Goal: Task Accomplishment & Management: Manage account settings

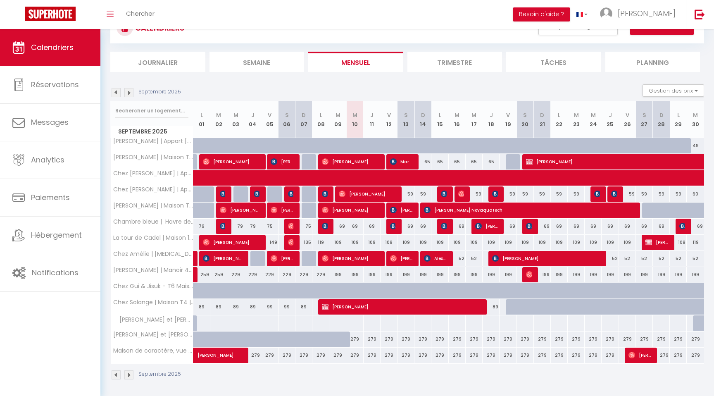
scroll to position [36, 0]
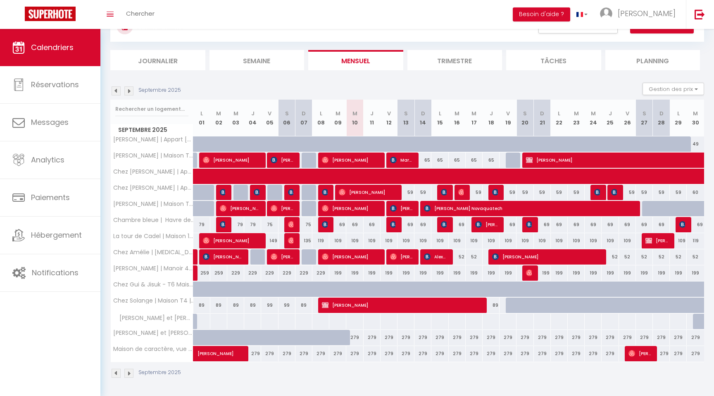
click at [130, 92] on img at bounding box center [128, 90] width 9 height 9
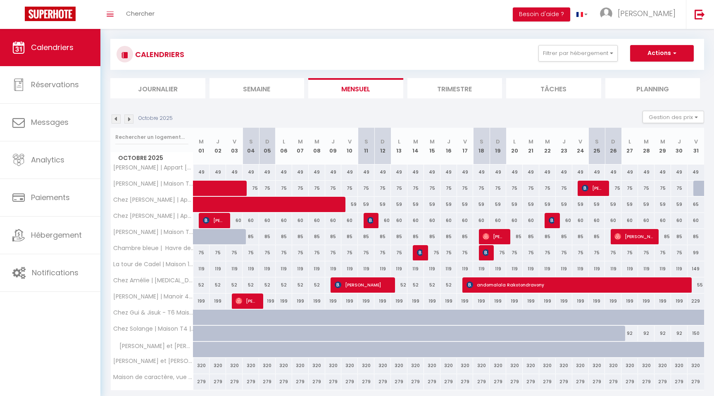
scroll to position [7, 0]
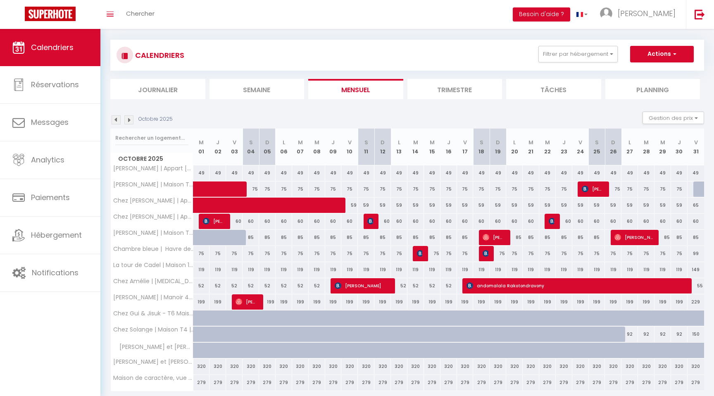
click at [117, 119] on img at bounding box center [116, 119] width 9 height 9
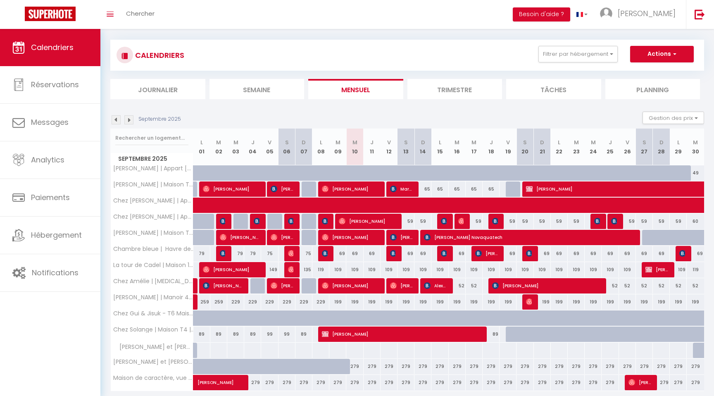
scroll to position [36, 0]
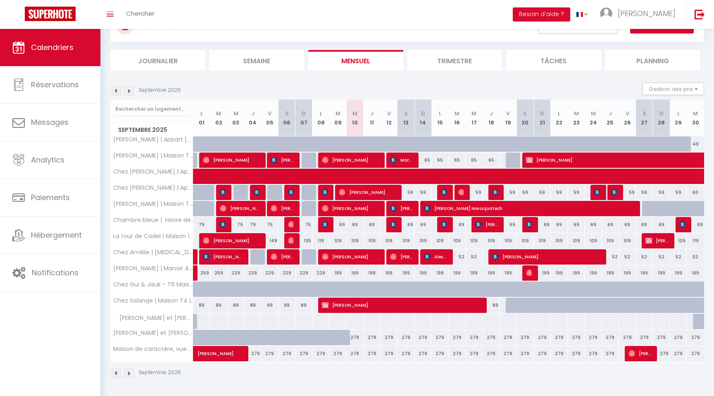
click at [357, 355] on div "279" at bounding box center [354, 353] width 17 height 15
select select "1"
type input "Mer 10 Septembre 2025"
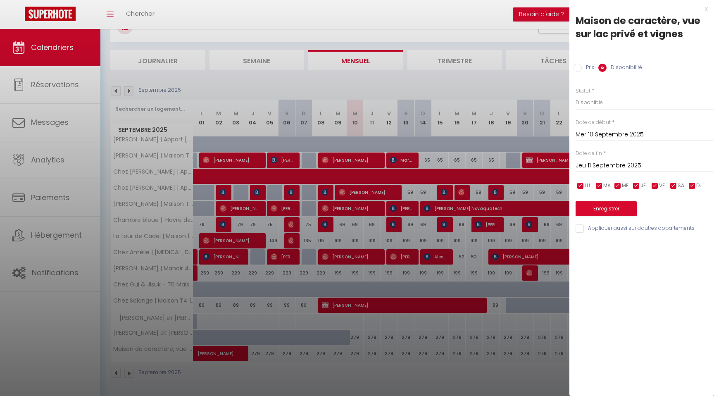
click at [596, 164] on input "Jeu 11 Septembre 2025" at bounding box center [645, 165] width 138 height 11
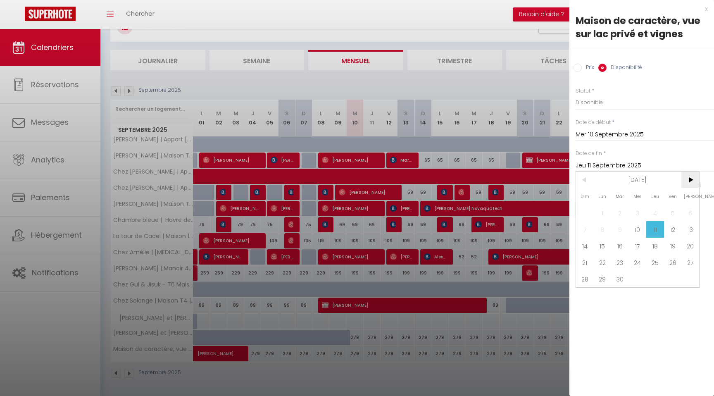
click at [694, 181] on span ">" at bounding box center [690, 180] width 18 height 17
click at [677, 279] on span "31" at bounding box center [673, 279] width 18 height 17
type input "Ven 31 Octobre 2025"
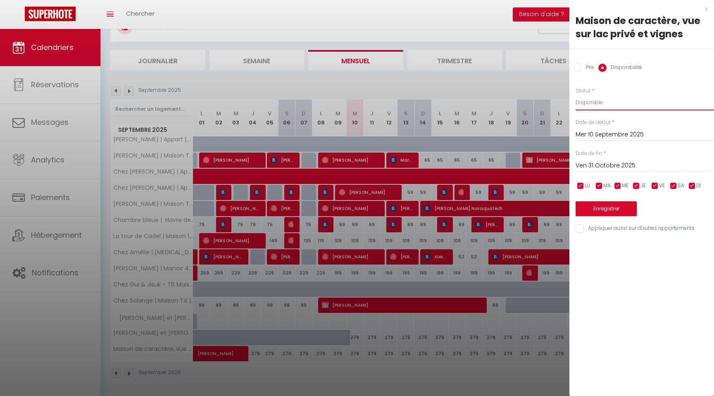
click at [613, 100] on select "Disponible Indisponible" at bounding box center [645, 103] width 138 height 16
click at [577, 66] on input "Prix" at bounding box center [578, 68] width 8 height 8
radio input "true"
radio input "false"
click at [591, 101] on input "279" at bounding box center [645, 102] width 138 height 15
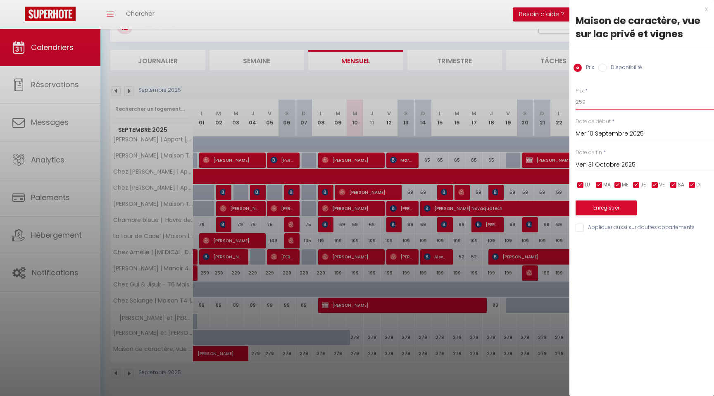
type input "259"
click at [604, 204] on button "Enregistrer" at bounding box center [606, 207] width 61 height 15
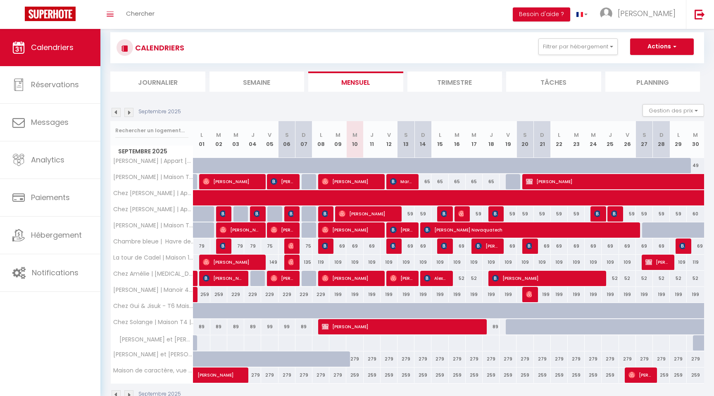
scroll to position [10, 0]
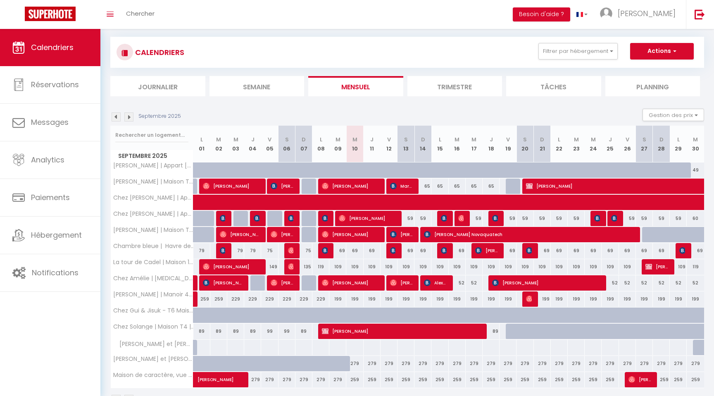
click at [128, 114] on img at bounding box center [128, 116] width 9 height 9
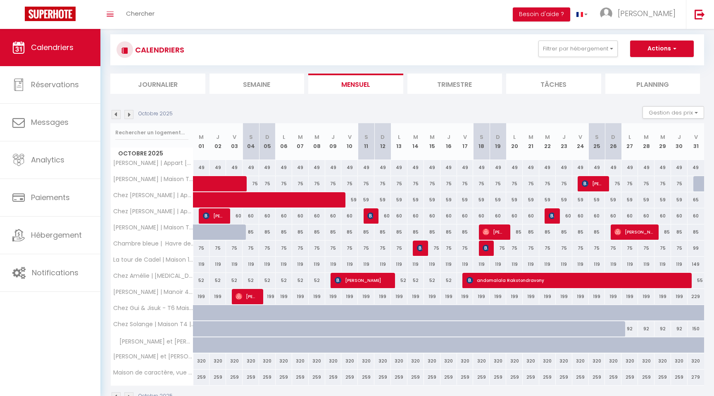
scroll to position [0, 0]
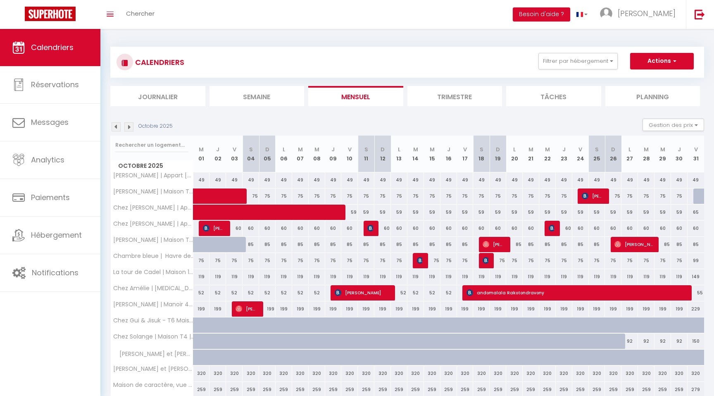
click at [127, 126] on img at bounding box center [128, 126] width 9 height 9
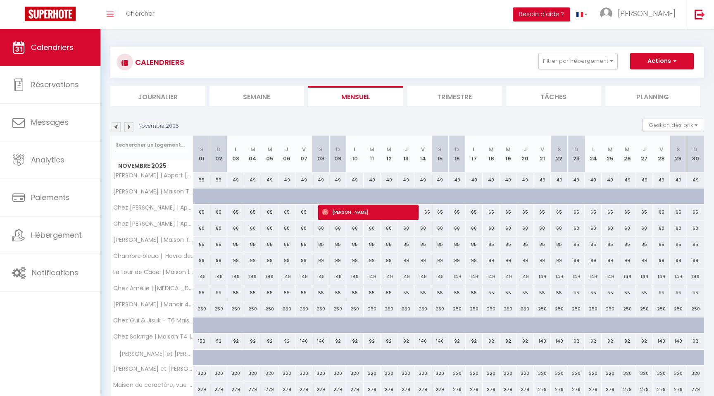
click at [114, 127] on img at bounding box center [116, 126] width 9 height 9
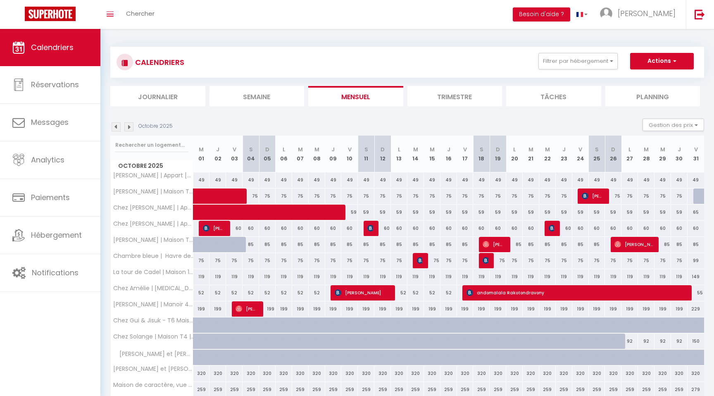
click at [252, 243] on div "85" at bounding box center [251, 244] width 17 height 15
type input "85"
type input "[PERSON_NAME] 04 Octobre 2025"
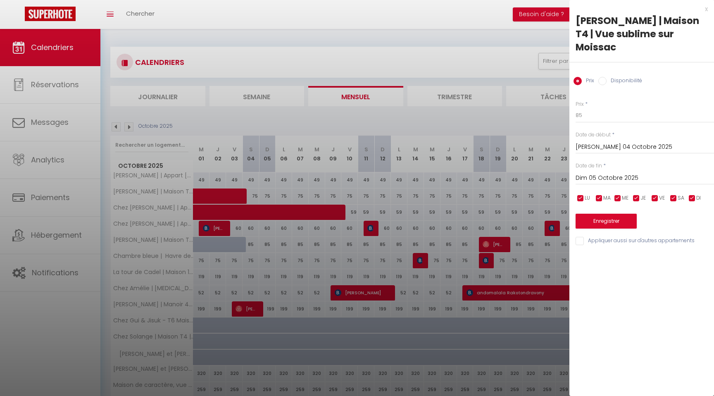
click at [604, 170] on div "Dim 05 Octobre 2025 < [DATE] > Dim Lun Mar Mer Jeu Ven Sam 1 2 3 4 5 6 7 8 9 10…" at bounding box center [645, 177] width 138 height 15
click at [607, 173] on input "Dim 05 Octobre 2025" at bounding box center [645, 178] width 138 height 11
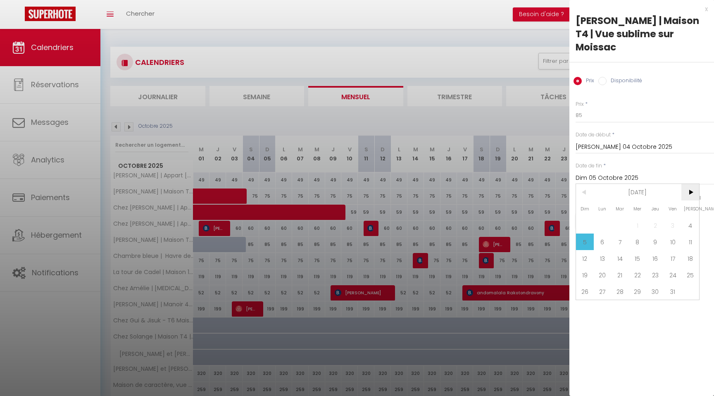
click at [696, 184] on span ">" at bounding box center [690, 192] width 18 height 17
click at [695, 267] on span "28" at bounding box center [690, 275] width 18 height 17
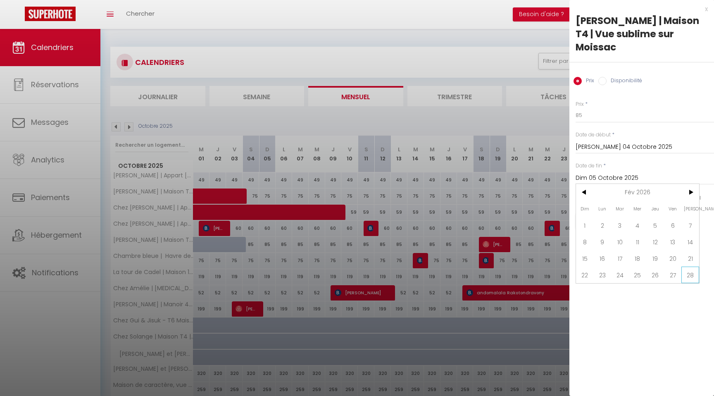
type input "[PERSON_NAME] 28 Février 2026"
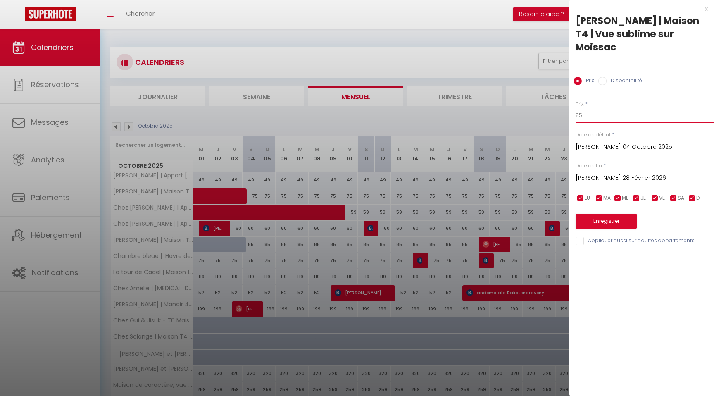
click at [607, 108] on input "85" at bounding box center [645, 115] width 138 height 15
type input "8"
type input "79"
click at [605, 214] on button "Enregistrer" at bounding box center [606, 221] width 61 height 15
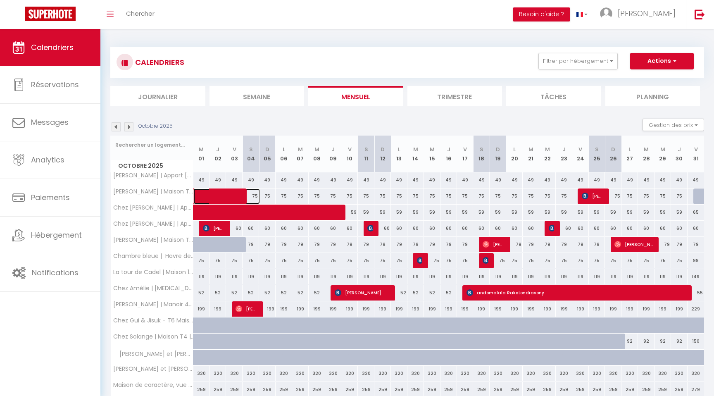
click at [254, 196] on span at bounding box center [231, 196] width 57 height 16
select select "OK"
select select "KO"
select select "0"
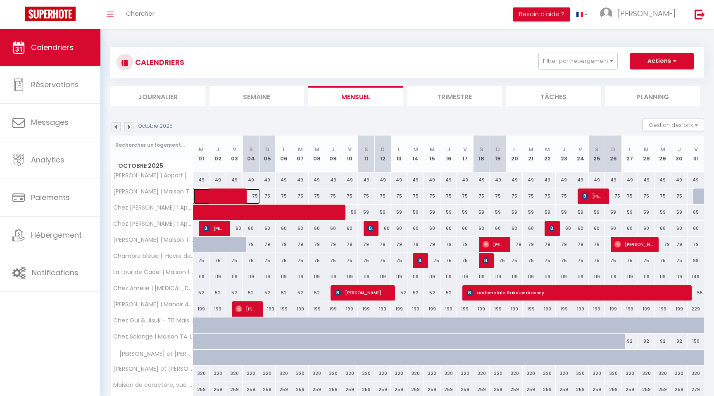
select select "1"
select select
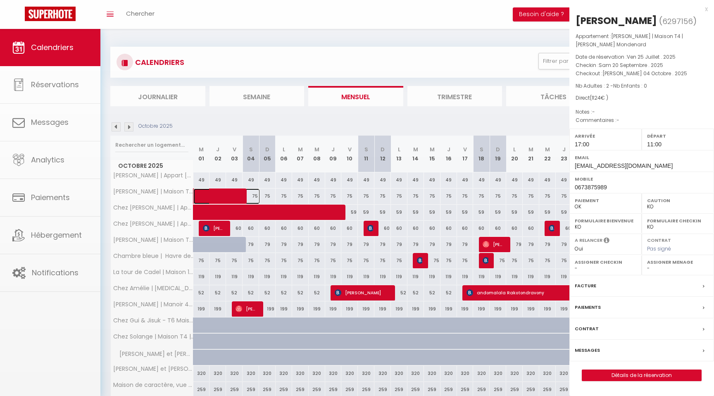
select select "42892"
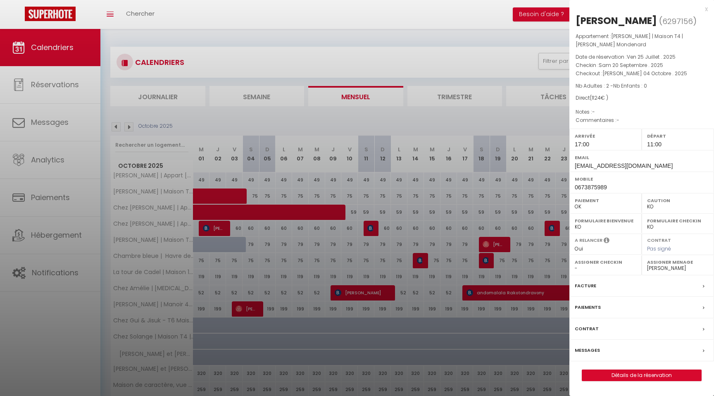
click at [499, 42] on div at bounding box center [357, 198] width 714 height 396
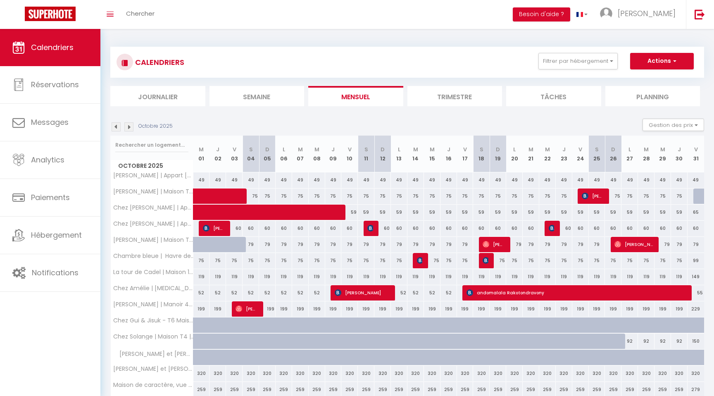
click at [266, 193] on div "75" at bounding box center [267, 195] width 17 height 15
type input "75"
type input "Dim 05 Octobre 2025"
type input "Lun 06 Octobre 2025"
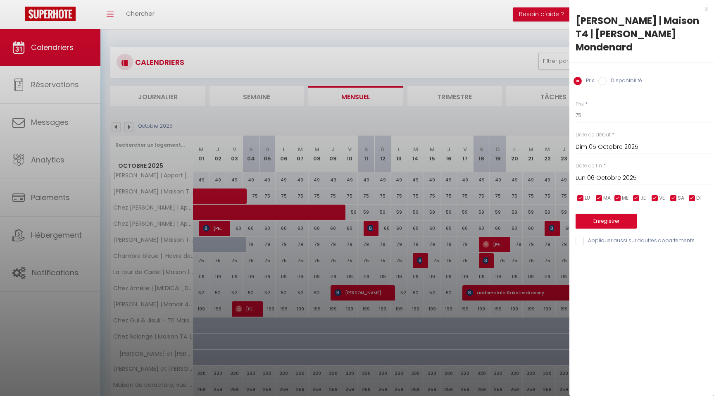
click at [591, 142] on input "Dim 05 Octobre 2025" at bounding box center [645, 147] width 138 height 11
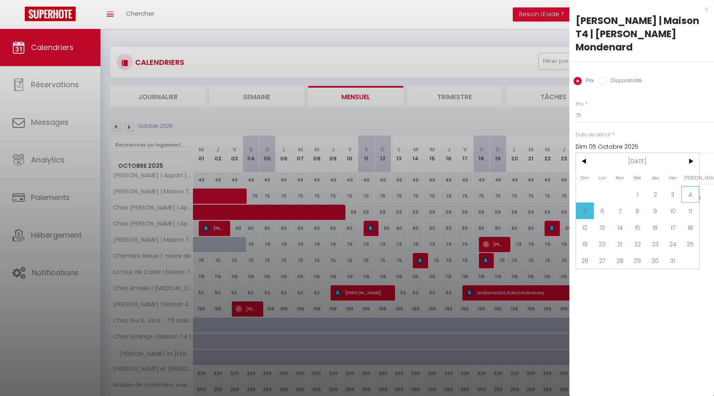
click at [691, 186] on span "4" at bounding box center [690, 194] width 18 height 17
type input "[PERSON_NAME] 04 Octobre 2025"
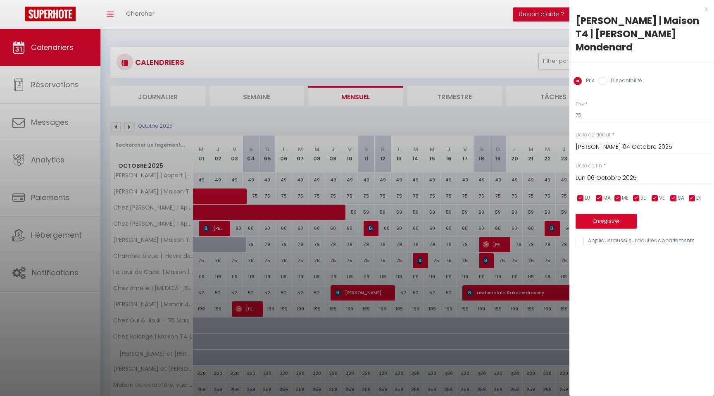
click at [634, 173] on input "Lun 06 Octobre 2025" at bounding box center [645, 178] width 138 height 11
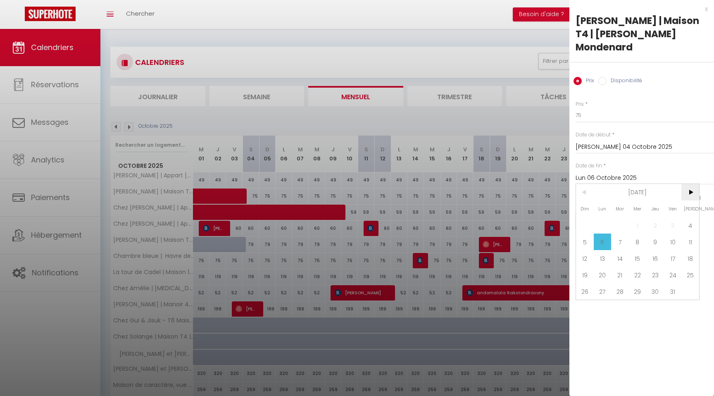
click at [692, 184] on span ">" at bounding box center [690, 192] width 18 height 17
click at [696, 267] on span "28" at bounding box center [690, 275] width 18 height 17
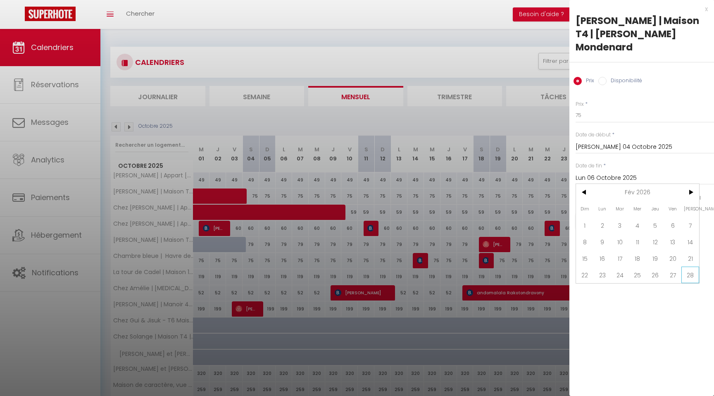
type input "[PERSON_NAME] 28 Février 2026"
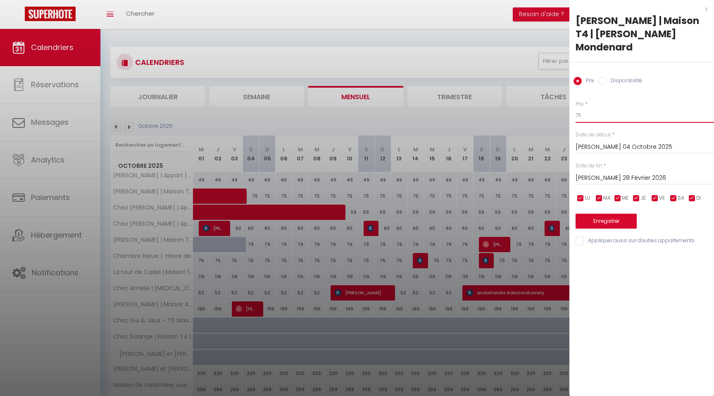
click at [589, 108] on input "75" at bounding box center [645, 115] width 138 height 15
type input "7"
type input "9"
type input "69"
click at [595, 214] on button "Enregistrer" at bounding box center [606, 221] width 61 height 15
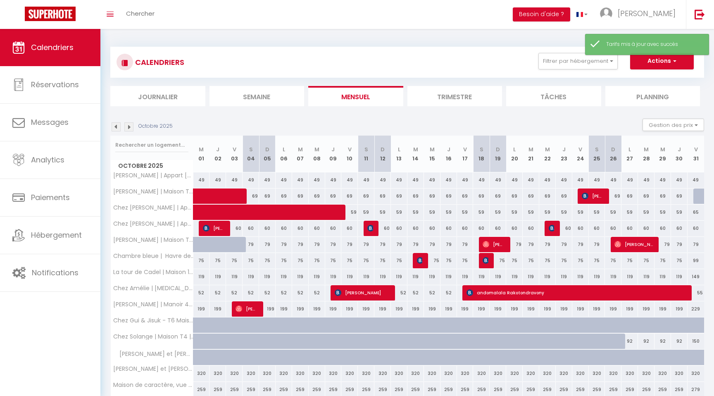
click at [129, 126] on img at bounding box center [128, 126] width 9 height 9
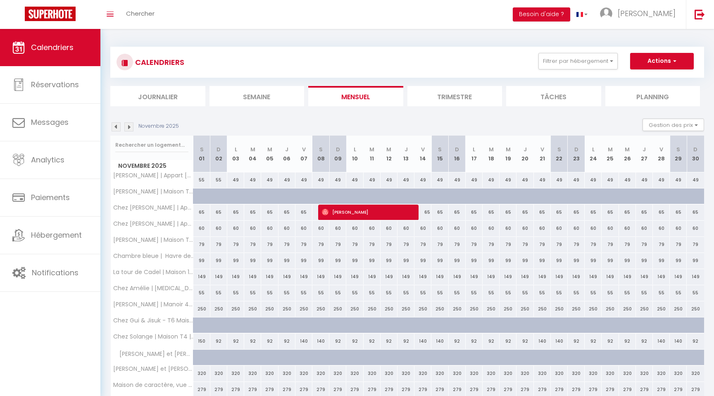
click at [115, 126] on img at bounding box center [116, 126] width 9 height 9
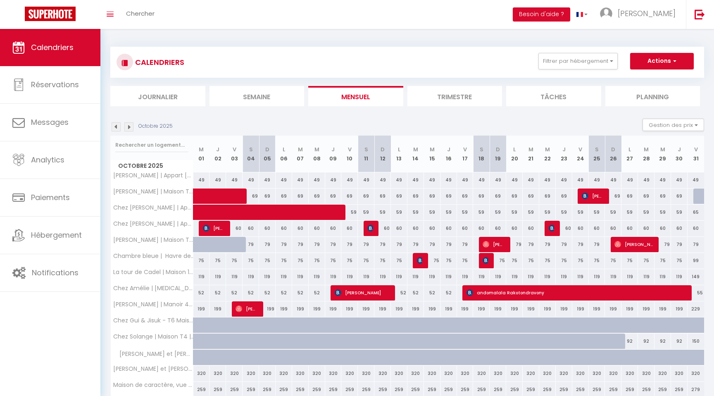
click at [117, 125] on img at bounding box center [116, 126] width 9 height 9
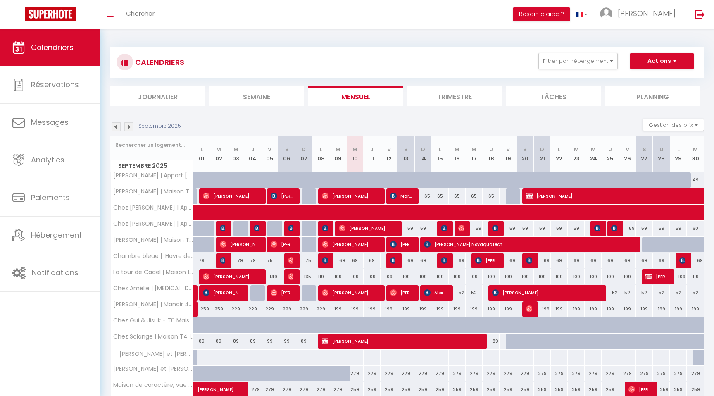
click at [131, 126] on img at bounding box center [128, 126] width 9 height 9
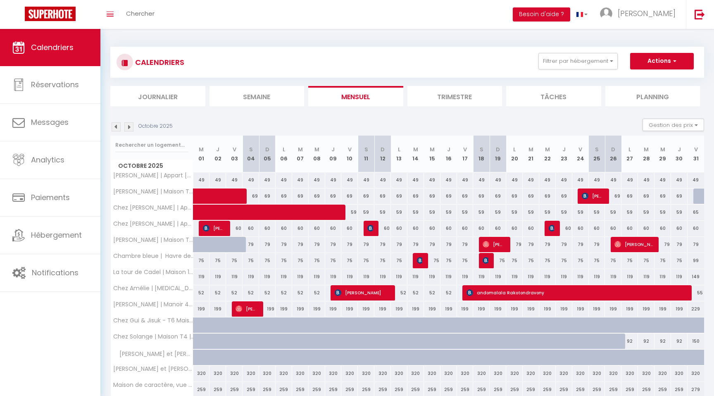
click at [700, 197] on div at bounding box center [701, 196] width 17 height 16
type input "69"
type input "Ven 31 Octobre 2025"
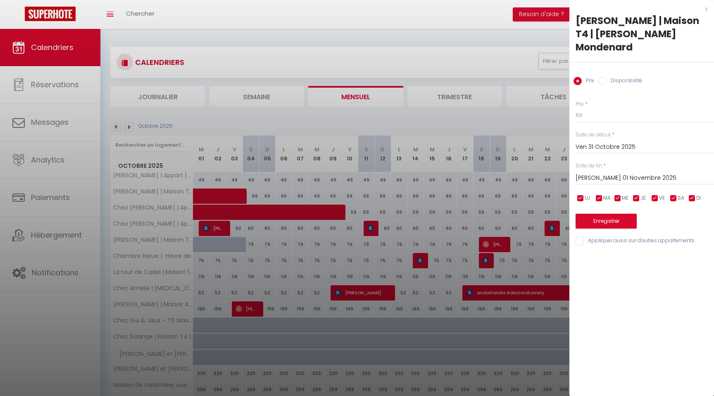
click at [615, 173] on input "[PERSON_NAME] 01 Novembre 2025" at bounding box center [645, 178] width 138 height 11
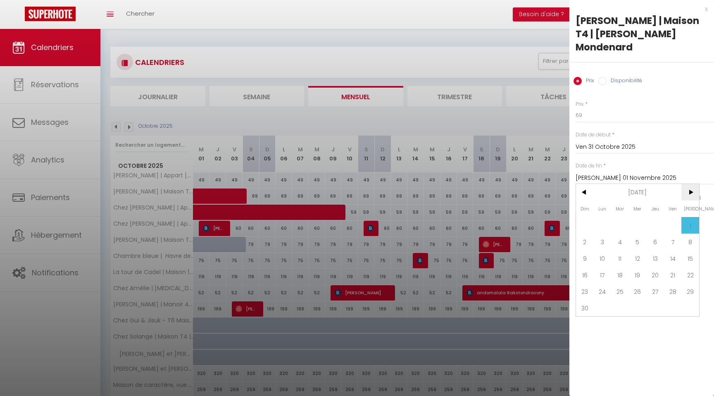
click at [690, 184] on span ">" at bounding box center [690, 192] width 18 height 17
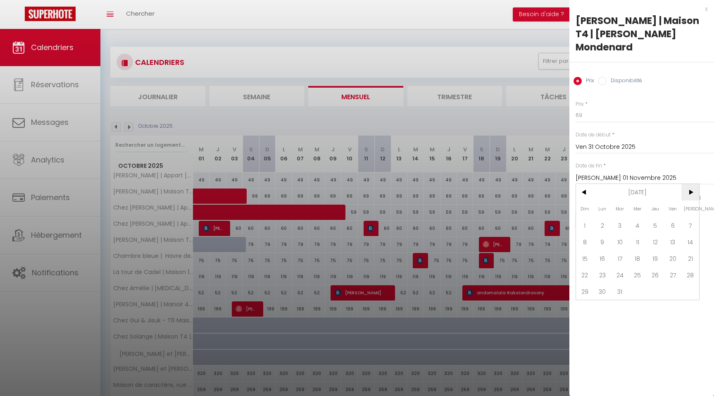
click at [690, 184] on span ">" at bounding box center [690, 192] width 18 height 17
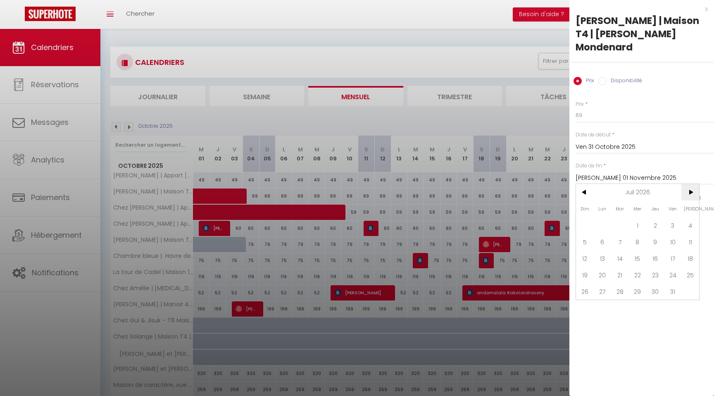
click at [690, 184] on span ">" at bounding box center [690, 192] width 18 height 17
click at [585, 300] on span "31" at bounding box center [585, 308] width 18 height 17
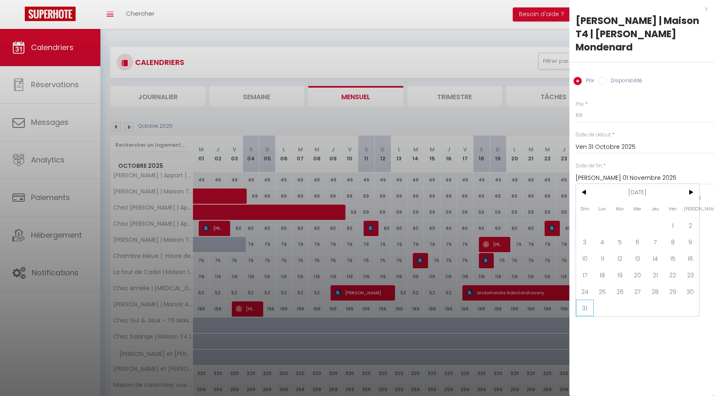
type input "Dim 31 Janvier 2027"
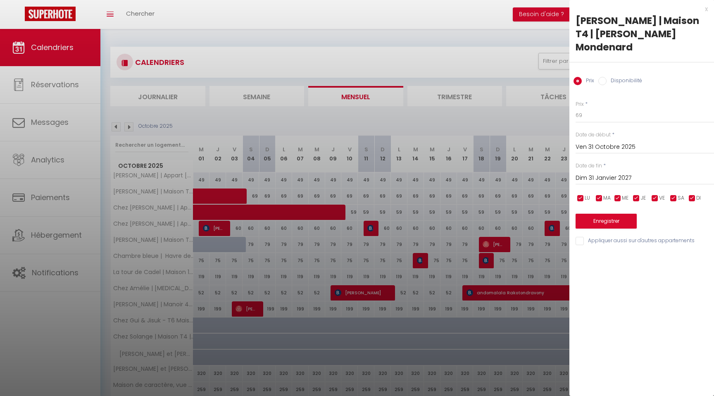
click at [607, 77] on label "Disponibilité" at bounding box center [625, 81] width 36 height 9
click at [606, 77] on input "Disponibilité" at bounding box center [602, 81] width 8 height 8
radio input "true"
radio input "false"
click at [614, 214] on button "Enregistrer" at bounding box center [606, 221] width 61 height 15
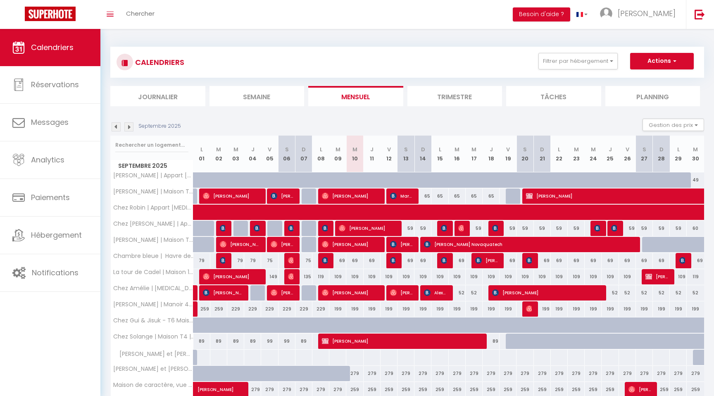
click at [696, 179] on div "49" at bounding box center [695, 179] width 17 height 15
type input "49"
type input "Mar 30 Septembre 2025"
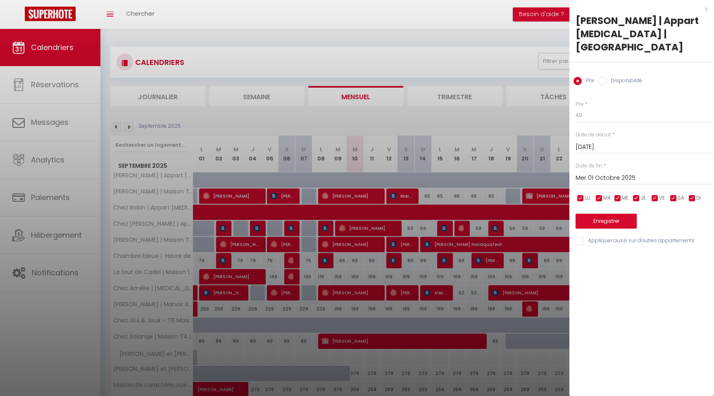
click at [599, 173] on input "Mer 01 Octobre 2025" at bounding box center [645, 178] width 138 height 11
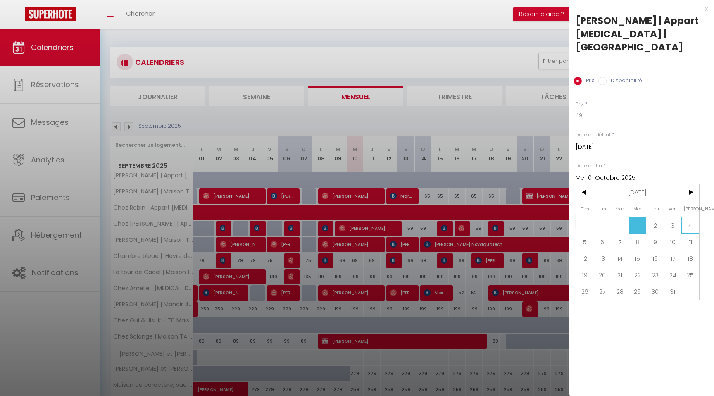
click at [693, 217] on span "4" at bounding box center [690, 225] width 18 height 17
type input "[PERSON_NAME] 04 Octobre 2025"
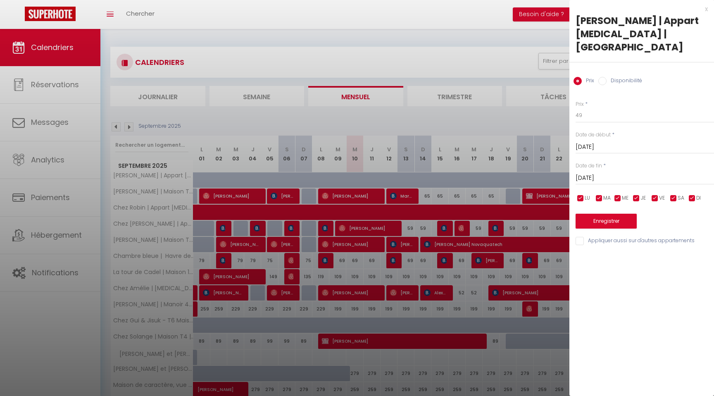
click at [601, 75] on div "Prix Disponibilité" at bounding box center [641, 76] width 145 height 28
click at [601, 77] on div "Disponibilité" at bounding box center [620, 81] width 44 height 9
click at [603, 77] on input "Disponibilité" at bounding box center [602, 81] width 8 height 8
radio input "true"
radio input "false"
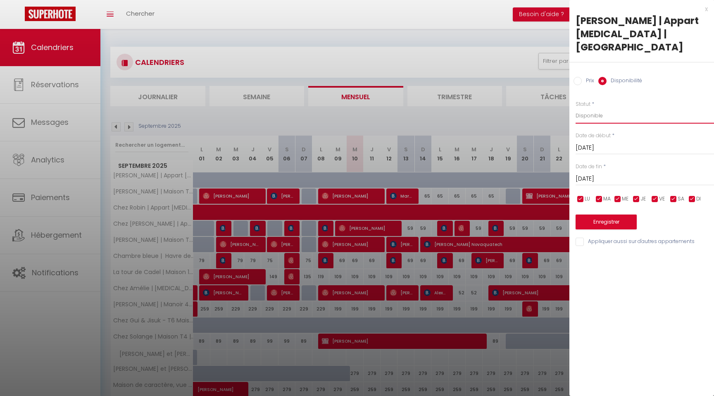
click at [595, 108] on select "Disponible Indisponible" at bounding box center [645, 116] width 138 height 16
select select "0"
click at [576, 108] on select "Disponible Indisponible" at bounding box center [645, 116] width 138 height 16
click at [613, 214] on button "Enregistrer" at bounding box center [606, 221] width 61 height 15
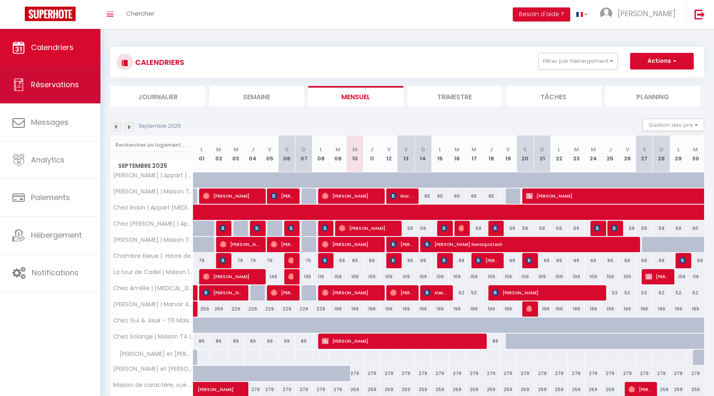
click at [47, 82] on span "Réservations" at bounding box center [55, 84] width 48 height 10
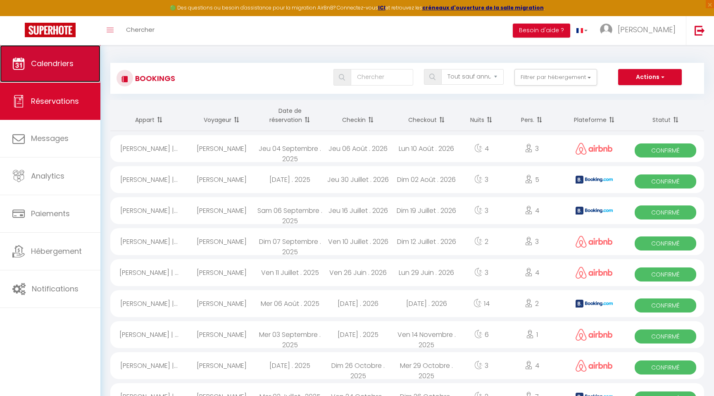
click at [51, 69] on link "Calendriers" at bounding box center [50, 63] width 100 height 37
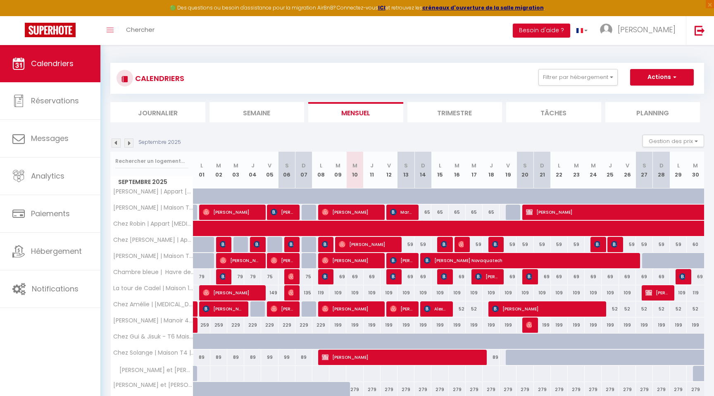
click at [646, 260] on div at bounding box center [650, 261] width 17 height 16
type input "75"
type input "Sam 27 Septembre 2025"
type input "Dim 28 Septembre 2025"
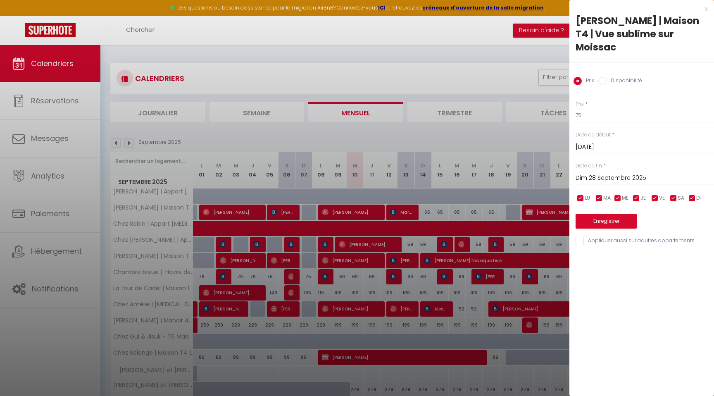
click at [497, 48] on div at bounding box center [357, 198] width 714 height 396
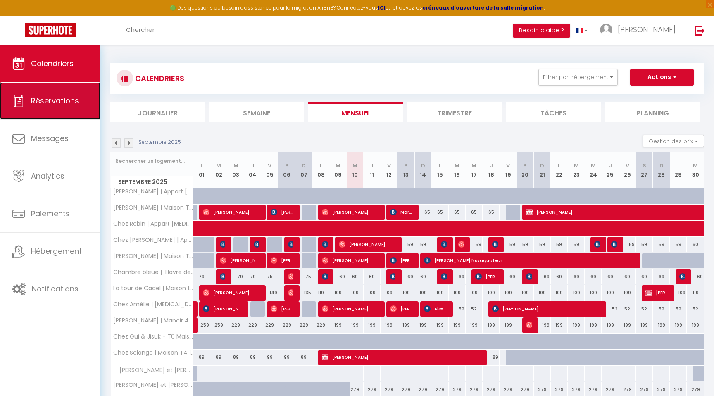
click at [64, 102] on span "Réservations" at bounding box center [55, 100] width 48 height 10
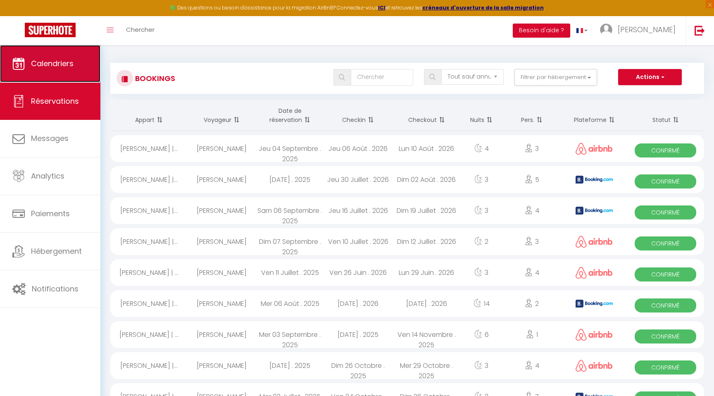
click at [52, 69] on link "Calendriers" at bounding box center [50, 63] width 100 height 37
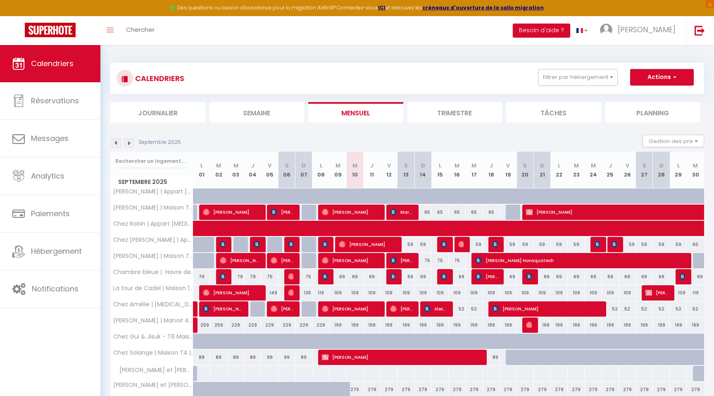
click at [426, 262] on div "75" at bounding box center [423, 260] width 17 height 15
type input "75"
type input "Dim 14 Septembre 2025"
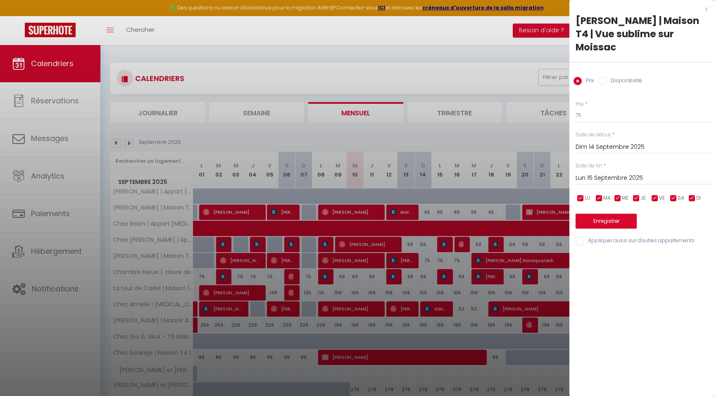
click at [620, 173] on input "Lun 15 Septembre 2025" at bounding box center [645, 178] width 138 height 11
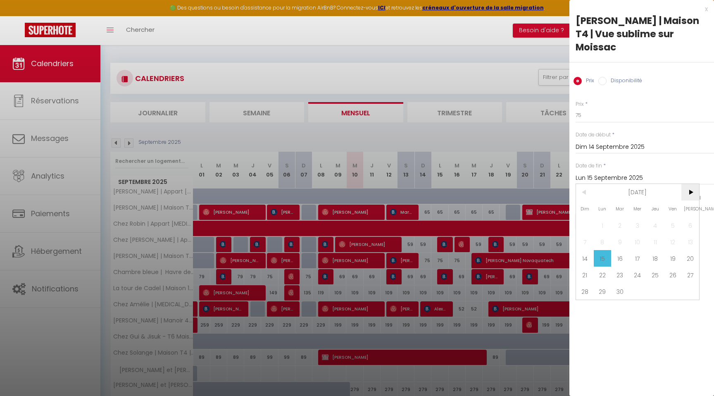
click at [688, 184] on span ">" at bounding box center [690, 192] width 18 height 17
click at [675, 283] on span "31" at bounding box center [673, 291] width 18 height 17
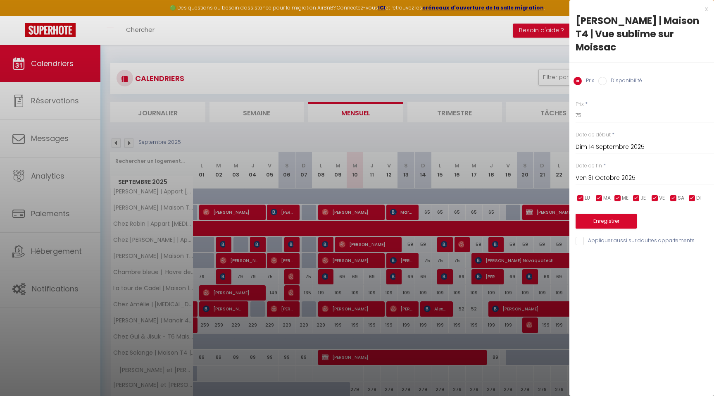
click at [625, 173] on input "Ven 31 Octobre 2025" at bounding box center [645, 178] width 138 height 11
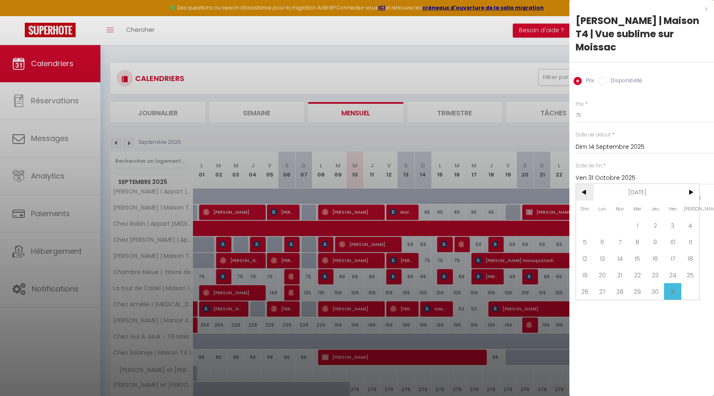
click at [586, 184] on span "<" at bounding box center [585, 192] width 18 height 17
click at [620, 283] on span "30" at bounding box center [620, 291] width 18 height 17
type input "Mar 30 Septembre 2025"
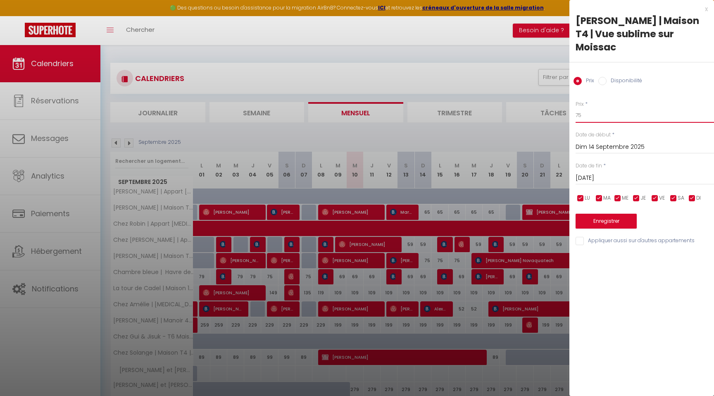
click at [585, 108] on input "75" at bounding box center [645, 115] width 138 height 15
type input "7"
type input "69"
click at [601, 214] on button "Enregistrer" at bounding box center [606, 221] width 61 height 15
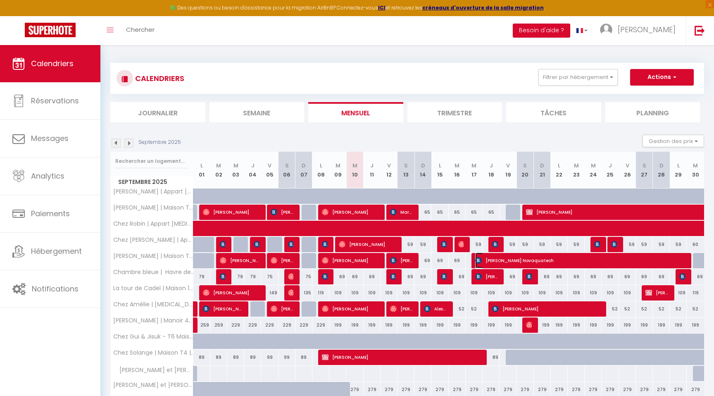
click at [578, 263] on span "[PERSON_NAME] Novaquatech" at bounding box center [579, 261] width 209 height 16
select select "OK"
select select "0"
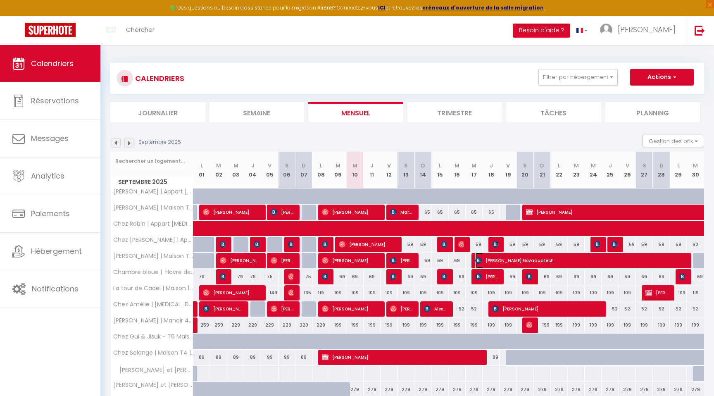
select select "1"
select select
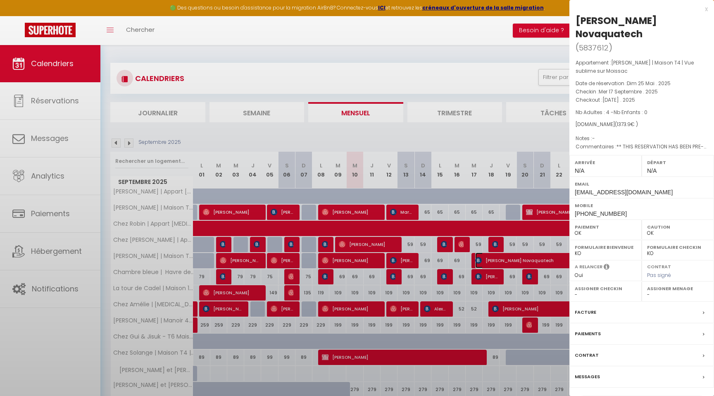
select select "38034"
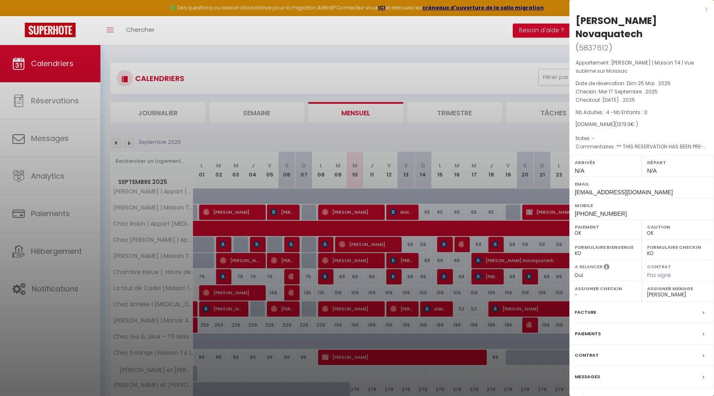
click at [705, 7] on div "x" at bounding box center [638, 9] width 138 height 10
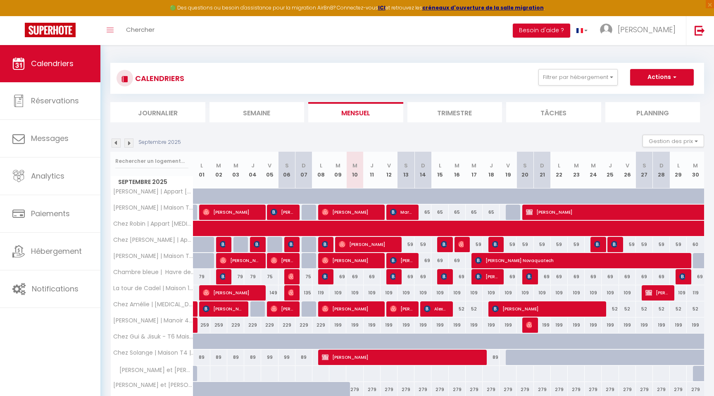
click at [698, 261] on div at bounding box center [701, 261] width 17 height 16
type input "75"
type input "Mar 30 Septembre 2025"
type input "Mer 01 Octobre 2025"
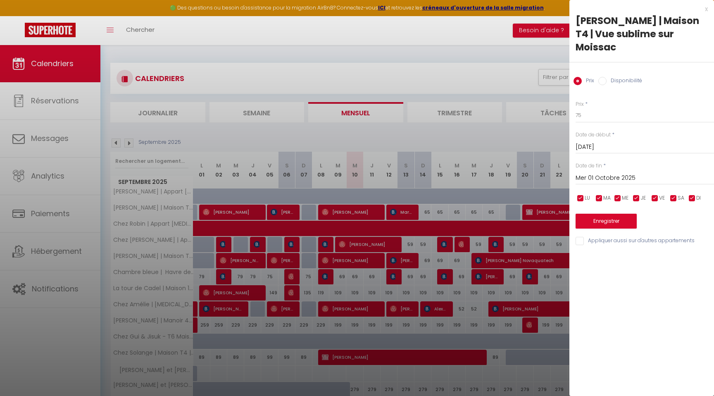
click at [534, 28] on div at bounding box center [357, 198] width 714 height 396
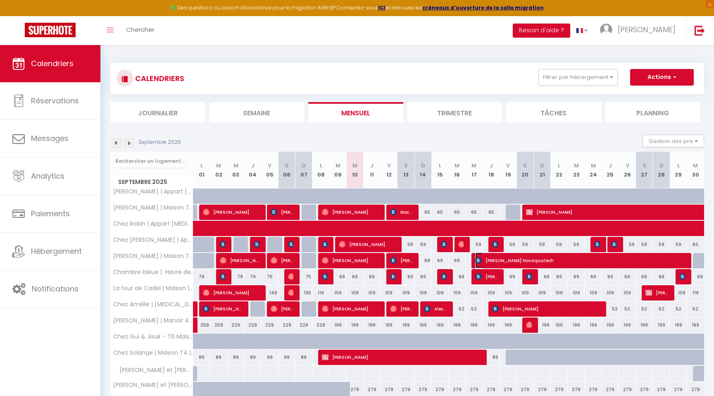
click at [522, 260] on span "[PERSON_NAME] Novaquatech" at bounding box center [579, 261] width 209 height 16
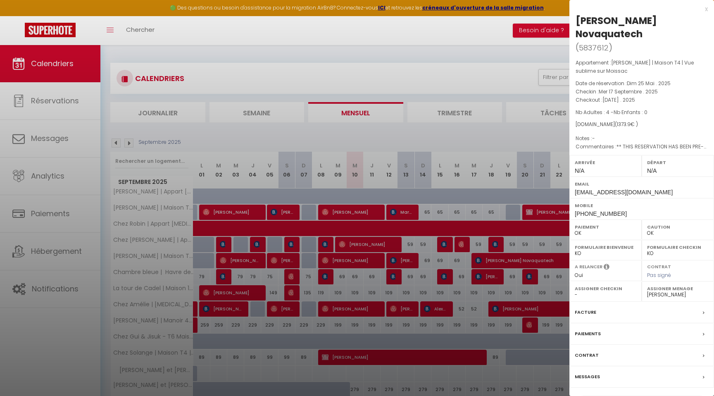
click at [460, 134] on div at bounding box center [357, 198] width 714 height 396
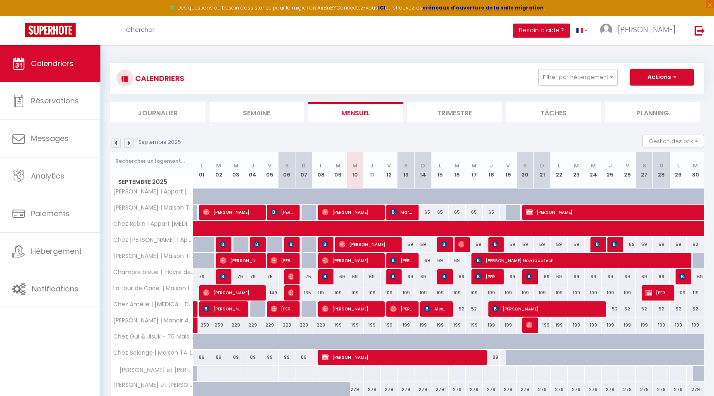
click at [130, 141] on img at bounding box center [128, 142] width 9 height 9
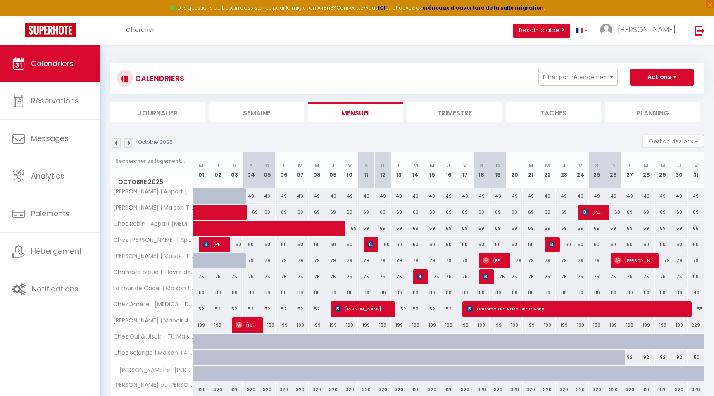
click at [115, 141] on img at bounding box center [116, 142] width 9 height 9
